Goal: Obtain resource: Obtain resource

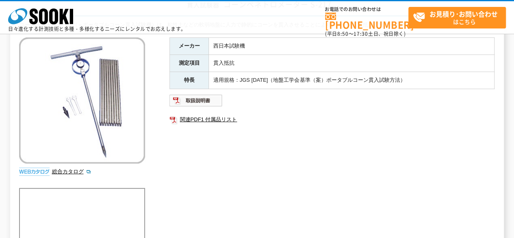
scroll to position [76, 0]
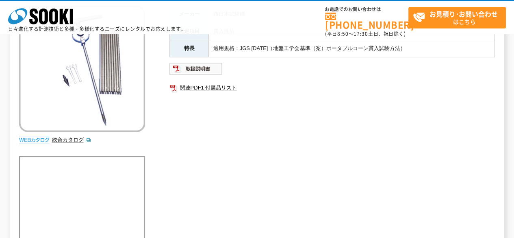
scroll to position [67, 0]
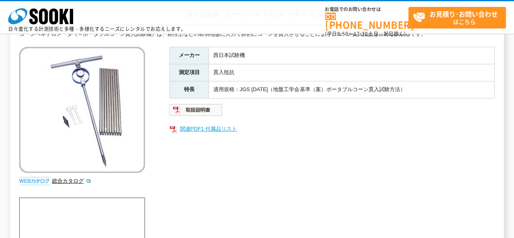
drag, startPoint x: 0, startPoint y: 0, endPoint x: 353, endPoint y: 131, distance: 376.9
click at [353, 131] on link "関連PDF1 付属品リスト" at bounding box center [331, 128] width 325 height 11
